Goal: Task Accomplishment & Management: Use online tool/utility

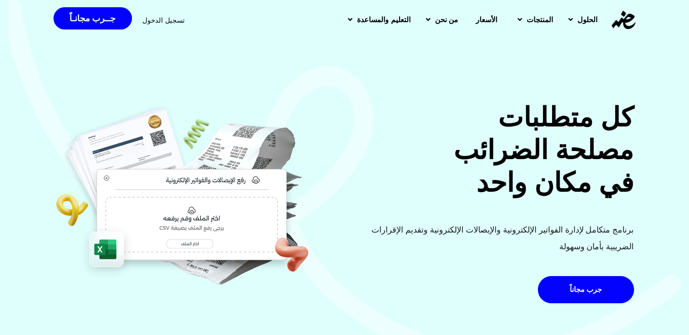
click at [151, 20] on span "تسجيل الدخول" at bounding box center [164, 20] width 42 height 7
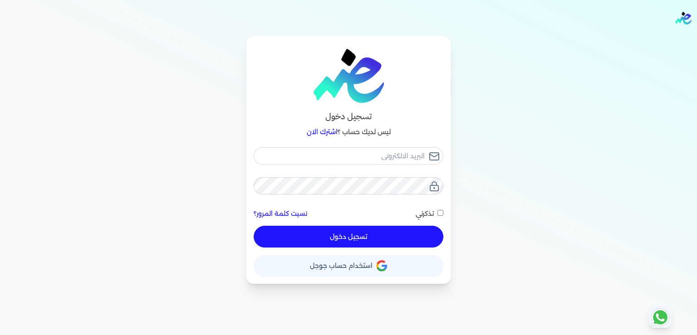
type input "[EMAIL_ADDRESS][DOMAIN_NAME]"
click at [352, 233] on button "تسجيل دخول" at bounding box center [349, 237] width 190 height 22
checkbox input "false"
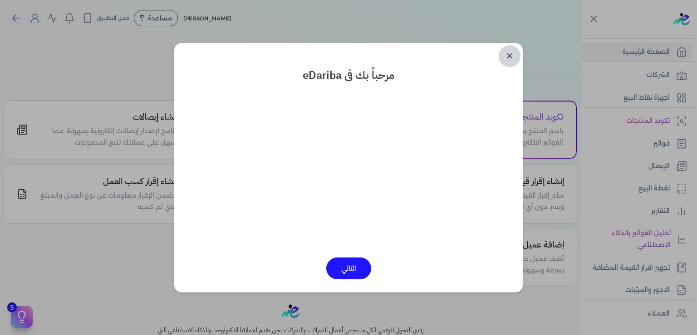
click at [507, 57] on link "✕" at bounding box center [510, 56] width 22 height 22
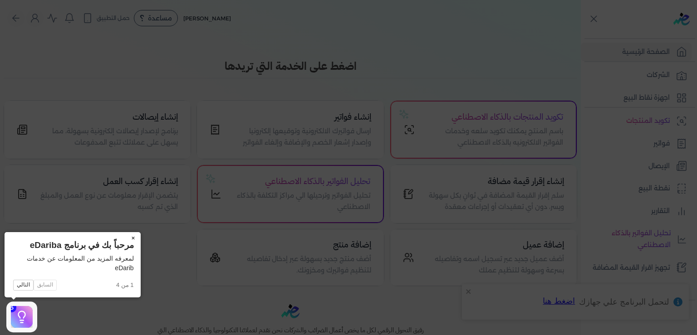
click at [132, 239] on button "×" at bounding box center [133, 238] width 15 height 13
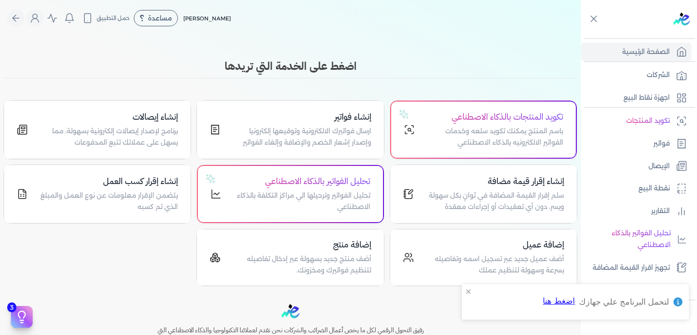
click at [159, 275] on div "تكويد المنتجات بالذكاء الاصطناعي باسم المنتج يمكنك تكويد سلعه وخدمات الفواتير ا…" at bounding box center [291, 193] width 574 height 186
click at [152, 266] on div "تكويد المنتجات بالذكاء الاصطناعي باسم المنتج يمكنك تكويد سلعه وخدمات الفواتير ا…" at bounding box center [291, 193] width 574 height 186
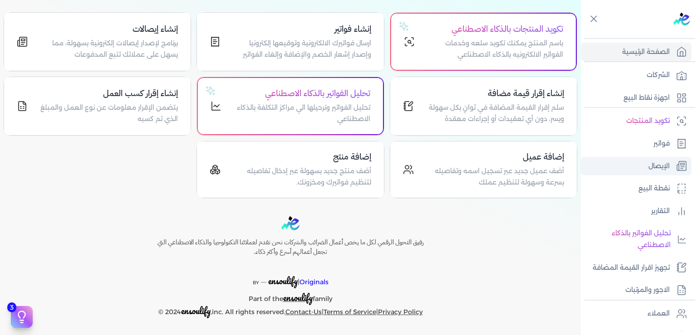
click at [655, 163] on p "الإيصال" at bounding box center [659, 167] width 21 height 12
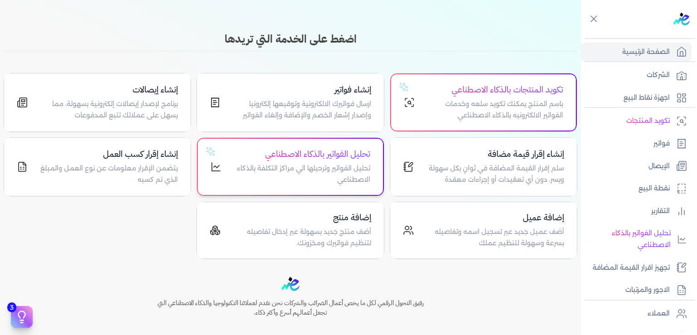
scroll to position [0, 0]
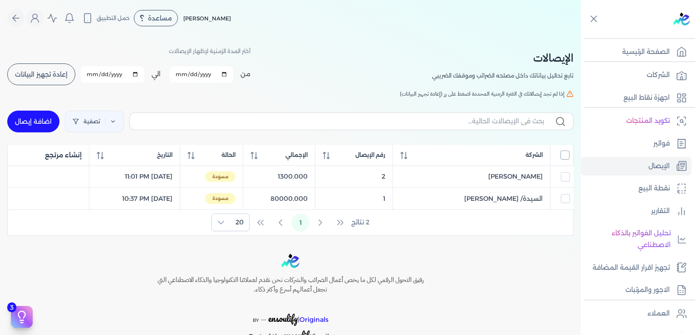
click at [565, 155] on input "All items unselected" at bounding box center [565, 155] width 9 height 9
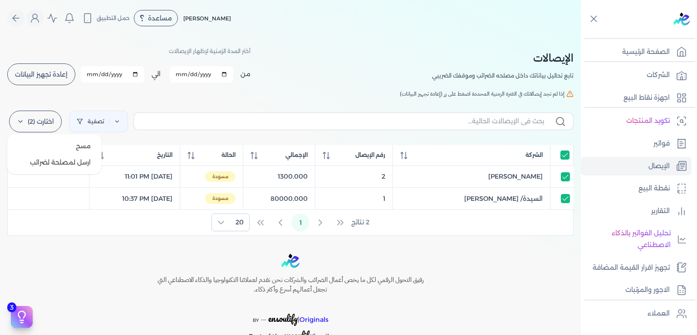
click at [24, 119] on icon at bounding box center [20, 121] width 7 height 7
click at [75, 163] on button "ارسل لمصلحة لضرائب" at bounding box center [54, 162] width 87 height 16
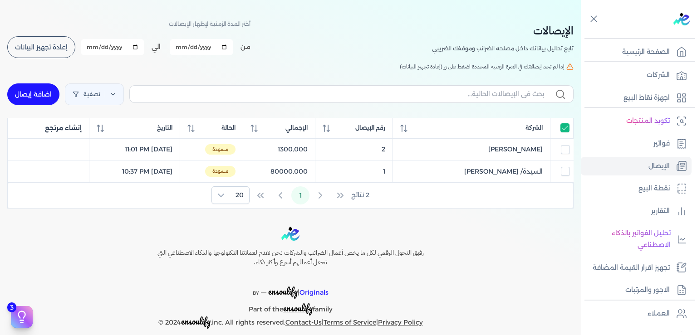
scroll to position [37, 0]
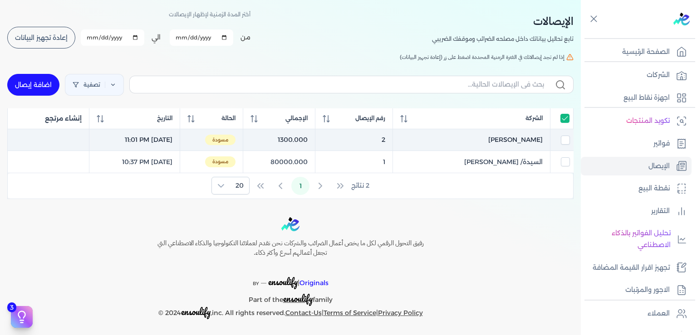
click at [236, 139] on span "مسودة" at bounding box center [220, 140] width 30 height 11
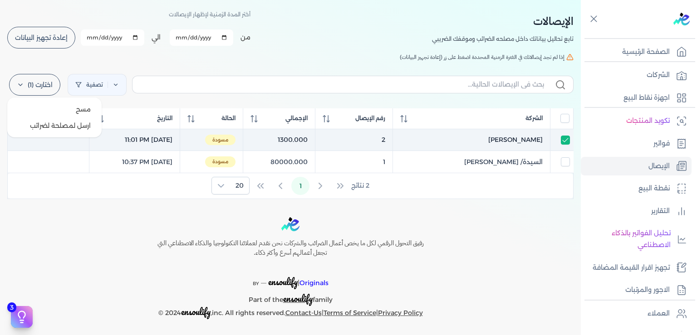
click at [24, 84] on icon at bounding box center [20, 84] width 7 height 7
click at [58, 121] on button "ارسل لمصلحة لضرائب" at bounding box center [54, 126] width 87 height 16
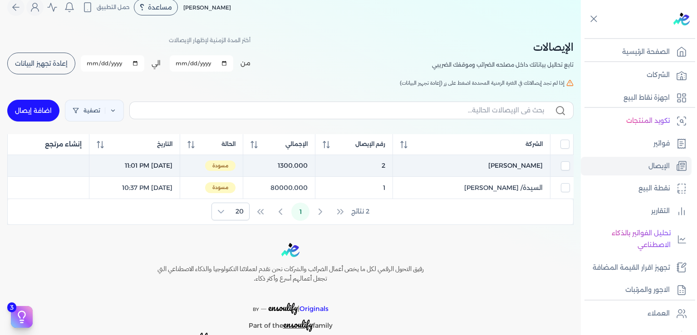
scroll to position [0, 0]
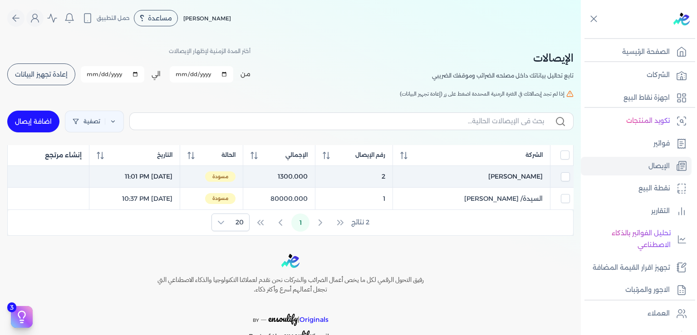
click at [55, 71] on span "إعادة تجهيز البيانات" at bounding box center [41, 74] width 53 height 6
click at [40, 20] on icon "Global" at bounding box center [35, 18] width 11 height 11
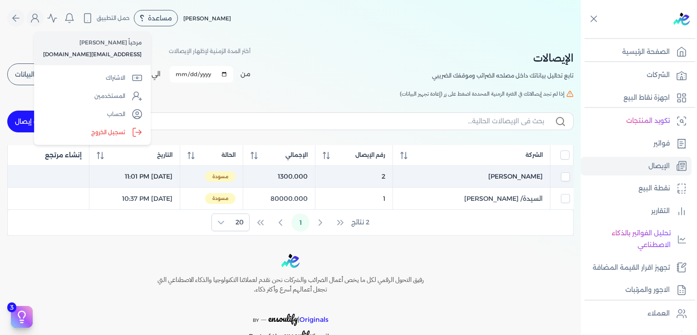
click at [81, 246] on div "Toggle Navigation الاسعار العمولات مساعدة خدمة العملاء دليل المستخدم تسجيل الدخ…" at bounding box center [290, 167] width 581 height 335
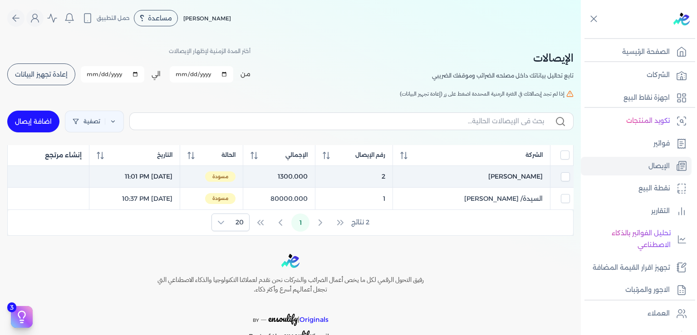
click at [44, 74] on span "إعادة تجهيز البيانات" at bounding box center [41, 74] width 53 height 6
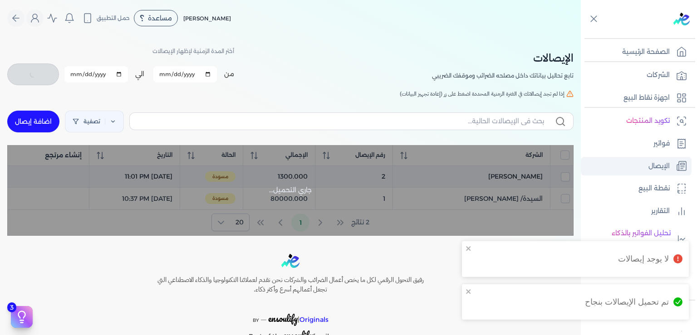
checkbox input "false"
